Goal: Transaction & Acquisition: Purchase product/service

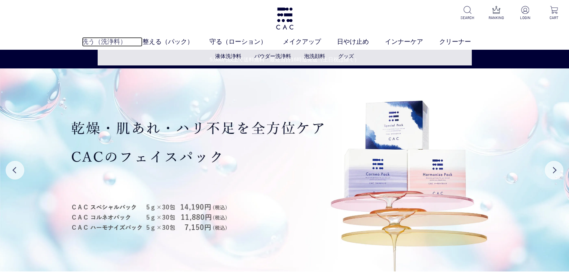
click at [91, 37] on link "洗う（洗浄料）" at bounding box center [112, 42] width 61 height 10
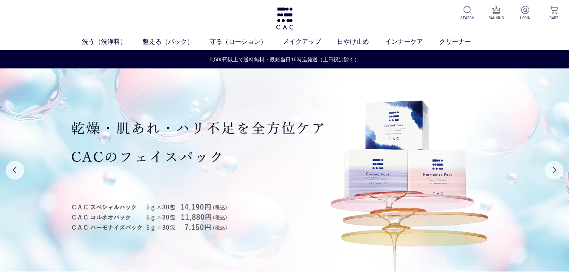
scroll to position [239, 0]
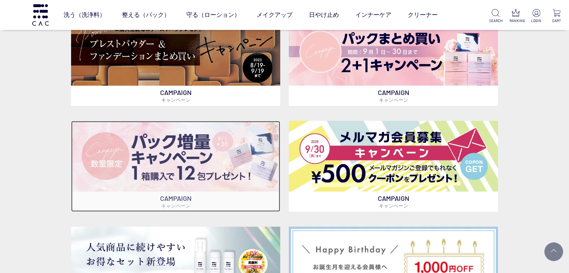
click at [213, 179] on img at bounding box center [175, 156] width 209 height 71
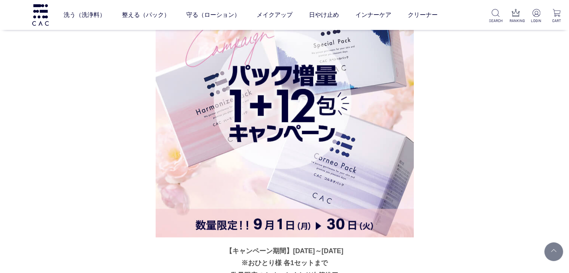
scroll to position [2081, 0]
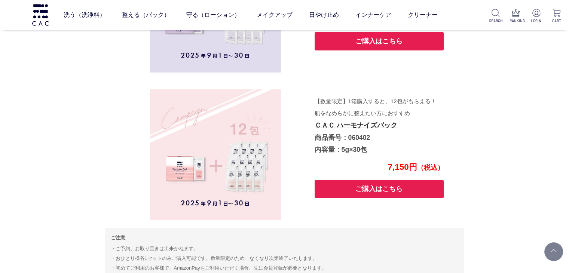
scroll to position [2350, 0]
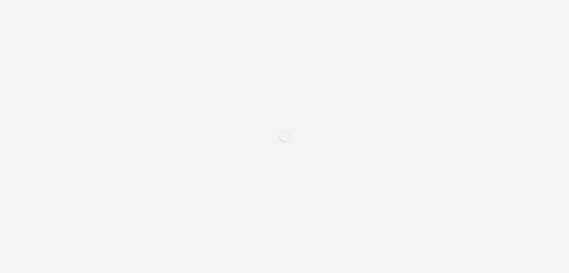
scroll to position [239, 0]
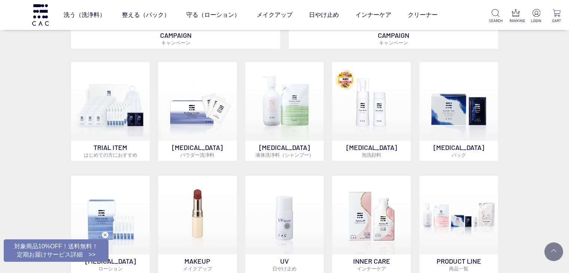
scroll to position [523, 0]
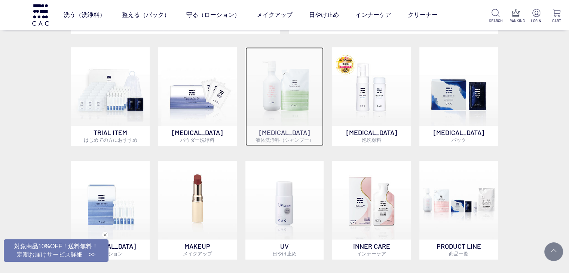
click at [288, 86] on img at bounding box center [285, 86] width 79 height 79
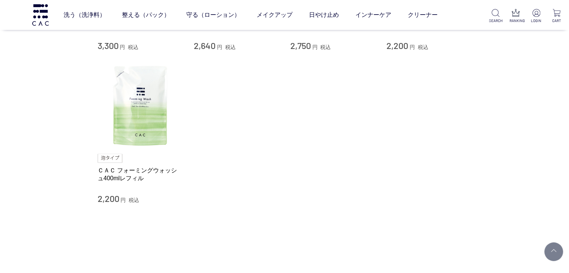
scroll to position [195, 0]
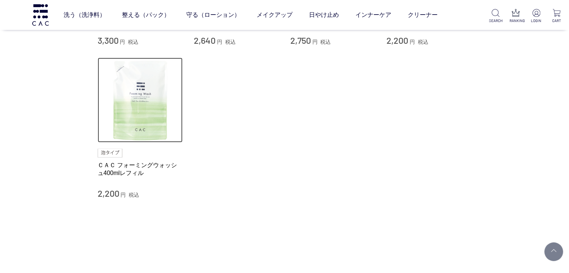
click at [131, 98] on img at bounding box center [140, 100] width 85 height 85
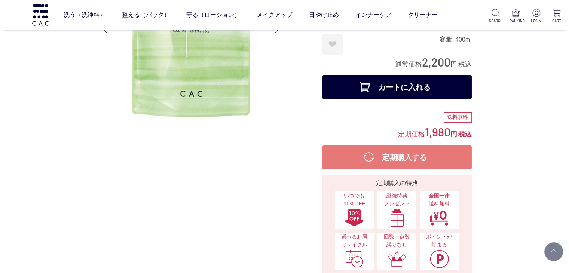
scroll to position [105, 0]
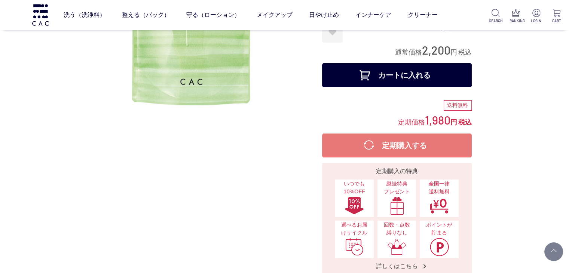
click at [410, 71] on button "カートに入れる" at bounding box center [397, 75] width 150 height 24
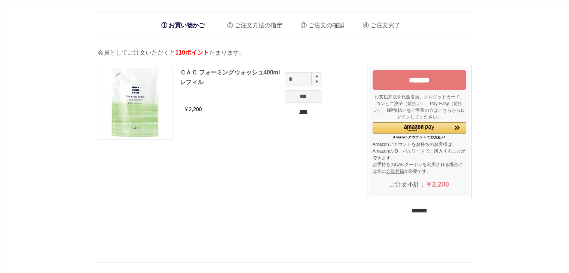
click at [316, 76] on img at bounding box center [317, 75] width 3 height 3
type input "*"
click at [296, 97] on input "***" at bounding box center [303, 96] width 37 height 13
click at [417, 209] on input "********" at bounding box center [420, 210] width 16 height 7
